Goal: Task Accomplishment & Management: Complete application form

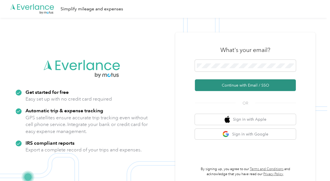
click at [236, 84] on button "Continue with Email / SSO" at bounding box center [245, 86] width 101 height 12
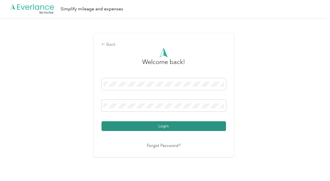
click at [161, 127] on button "Login" at bounding box center [163, 127] width 124 height 10
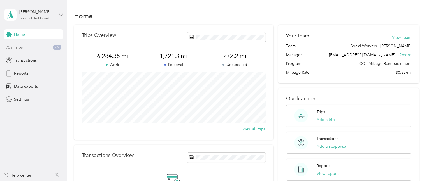
click at [17, 48] on span "Trips" at bounding box center [18, 48] width 9 height 6
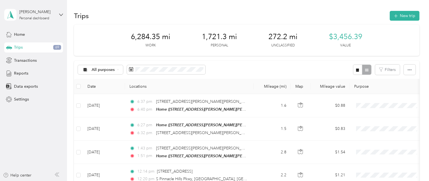
click at [113, 134] on td "Sep 28, 2025" at bounding box center [104, 129] width 42 height 23
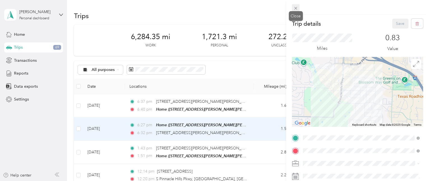
click at [296, 8] on icon at bounding box center [295, 8] width 3 height 3
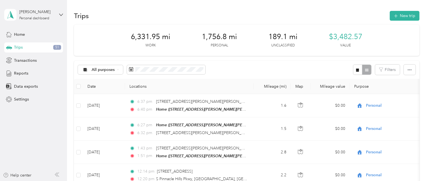
click at [20, 46] on span "Trips" at bounding box center [18, 48] width 9 height 6
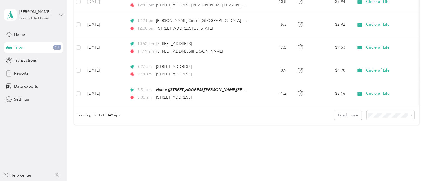
scroll to position [570, 0]
click at [412, 115] on icon at bounding box center [411, 116] width 3 height 3
click at [388, 129] on span "50 per load" at bounding box center [382, 130] width 21 height 5
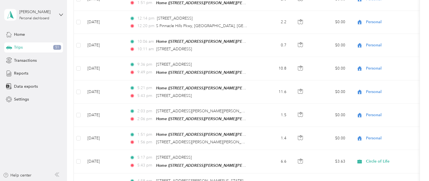
scroll to position [570, 0]
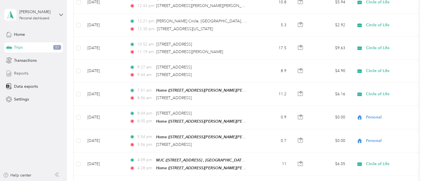
click at [22, 73] on span "Reports" at bounding box center [21, 74] width 14 height 6
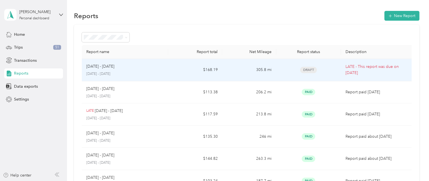
click at [133, 70] on div "Sep 14 - 27, 2025 September 14 - 27, 2025" at bounding box center [124, 70] width 77 height 13
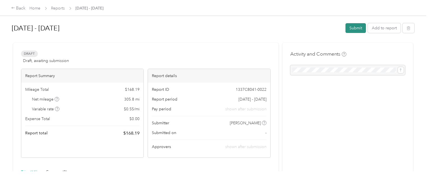
click at [356, 29] on button "Submit" at bounding box center [355, 28] width 20 height 10
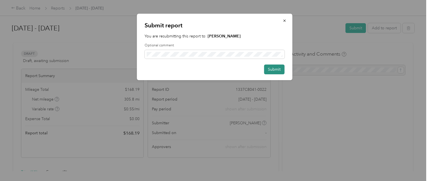
click at [272, 69] on button "Submit" at bounding box center [274, 70] width 20 height 10
